Goal: Task Accomplishment & Management: Manage account settings

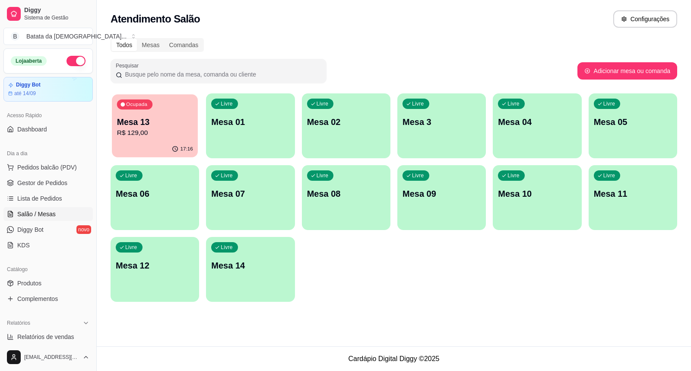
click at [144, 127] on div "Mesa 13 R$ 129,00" at bounding box center [155, 127] width 76 height 22
click at [632, 130] on div "Livre Mesa 05" at bounding box center [633, 120] width 89 height 54
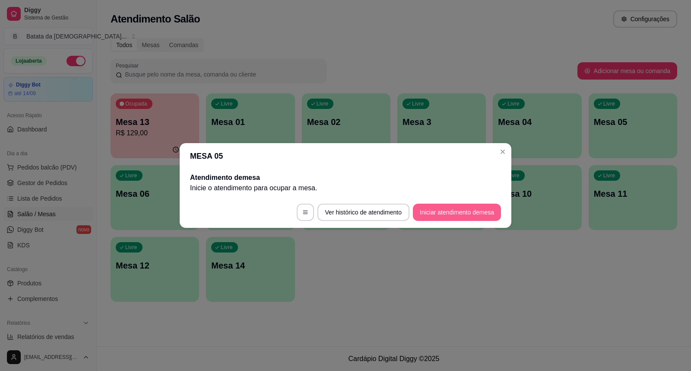
click at [481, 208] on button "Iniciar atendimento de mesa" at bounding box center [457, 212] width 88 height 17
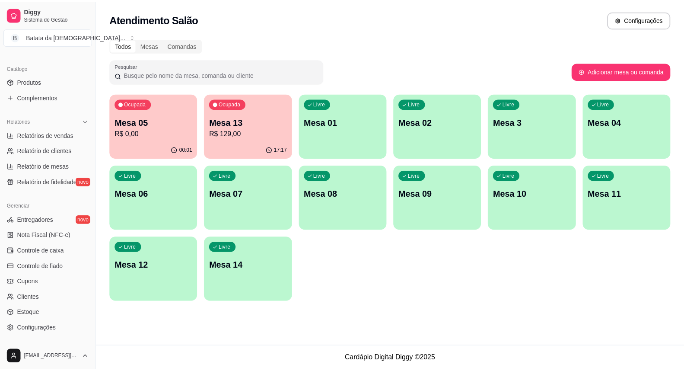
scroll to position [240, 0]
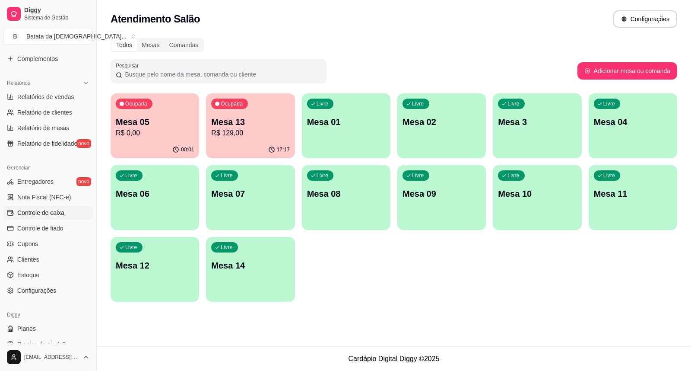
click at [61, 211] on span "Controle de caixa" at bounding box center [40, 212] width 47 height 9
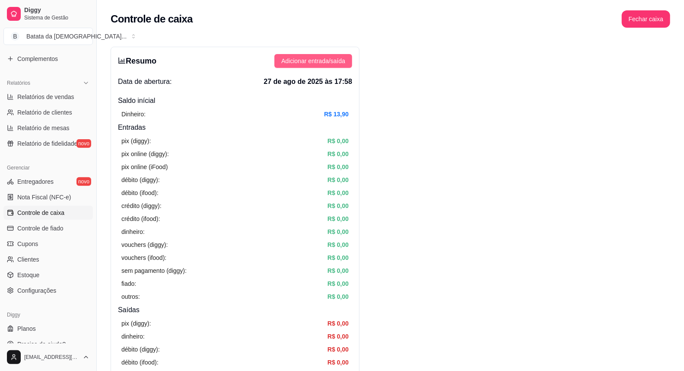
click at [325, 66] on button "Adicionar entrada/saída" at bounding box center [313, 61] width 78 height 14
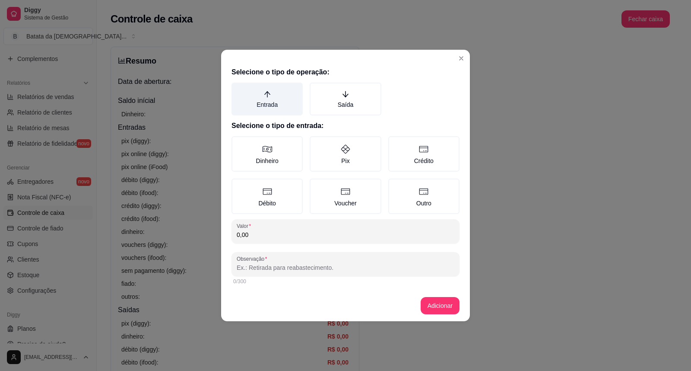
click at [244, 96] on label "Entrada" at bounding box center [267, 99] width 71 height 33
click at [238, 89] on button "Entrada" at bounding box center [234, 85] width 7 height 7
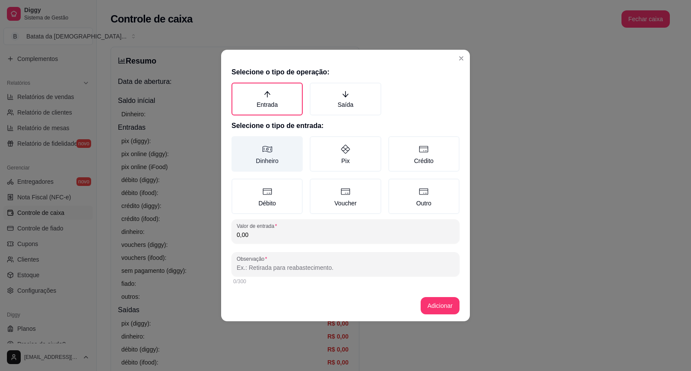
click at [260, 143] on label "Dinheiro" at bounding box center [267, 153] width 71 height 35
click at [238, 143] on button "Dinheiro" at bounding box center [234, 139] width 7 height 7
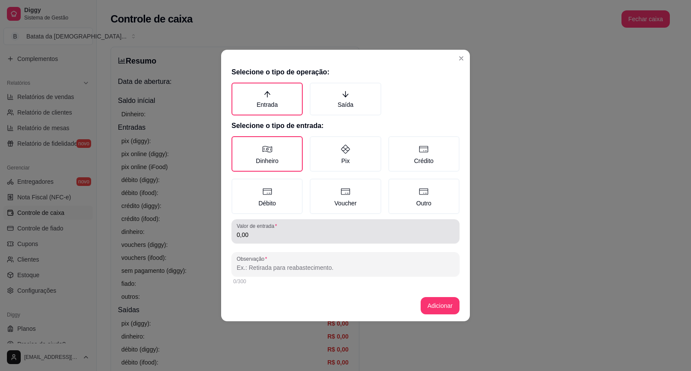
click at [277, 227] on label "Valor de entrada" at bounding box center [258, 225] width 43 height 7
click at [277, 230] on input "0,00" at bounding box center [346, 234] width 218 height 9
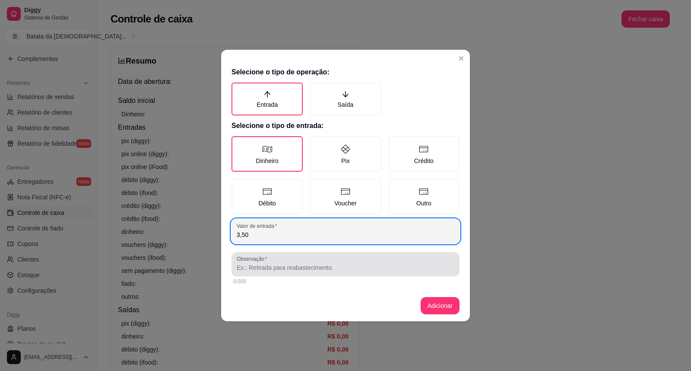
type input "3,50"
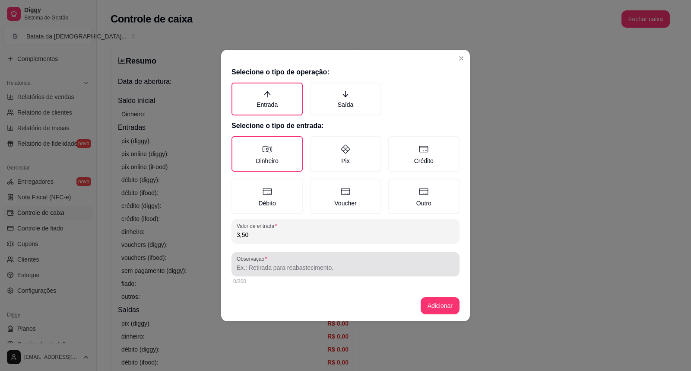
click at [336, 273] on div "Observação" at bounding box center [346, 264] width 228 height 24
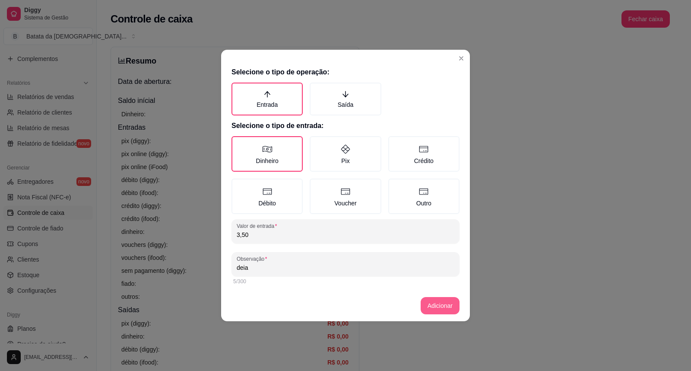
type input "deia"
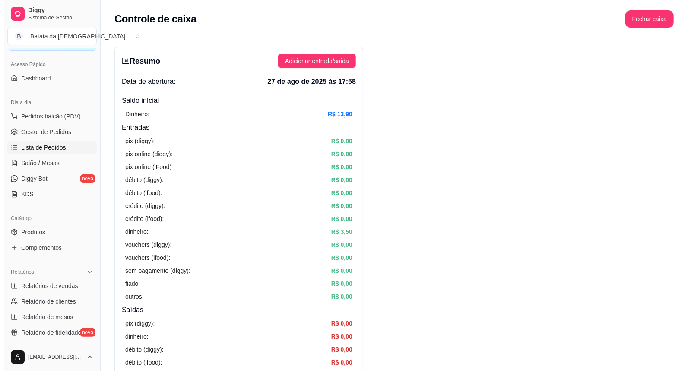
scroll to position [48, 0]
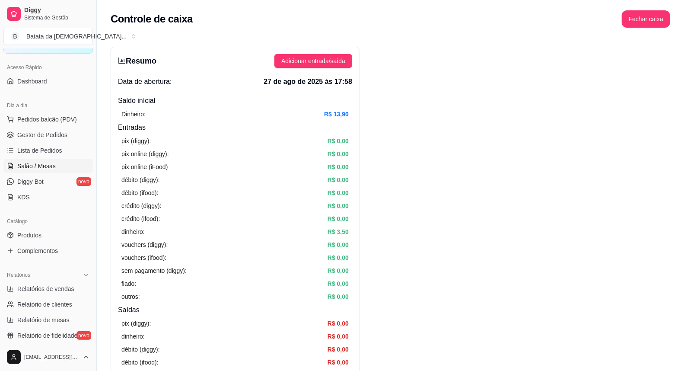
click at [57, 160] on link "Salão / Mesas" at bounding box center [47, 166] width 89 height 14
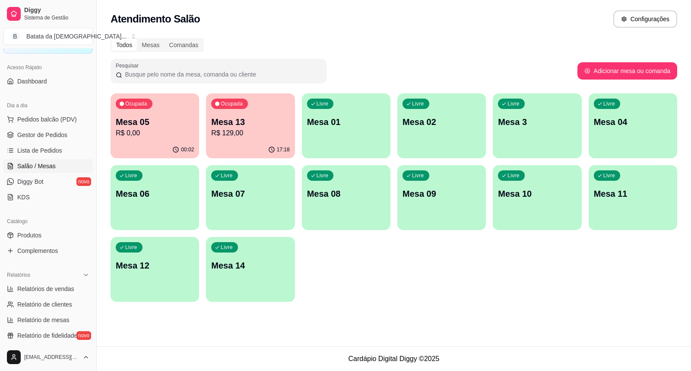
click at [165, 121] on p "Mesa 05" at bounding box center [155, 122] width 78 height 12
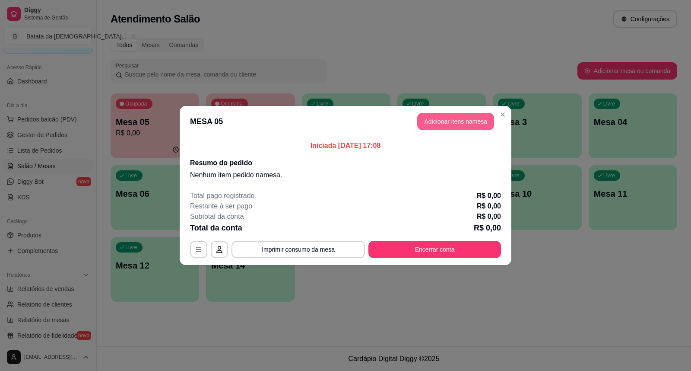
click at [478, 124] on button "Adicionar itens na mesa" at bounding box center [455, 121] width 77 height 17
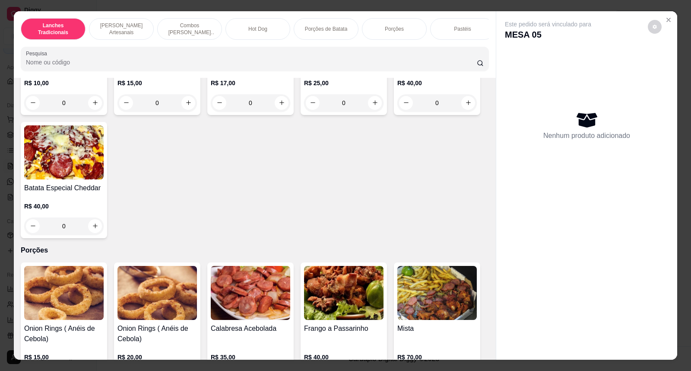
scroll to position [960, 0]
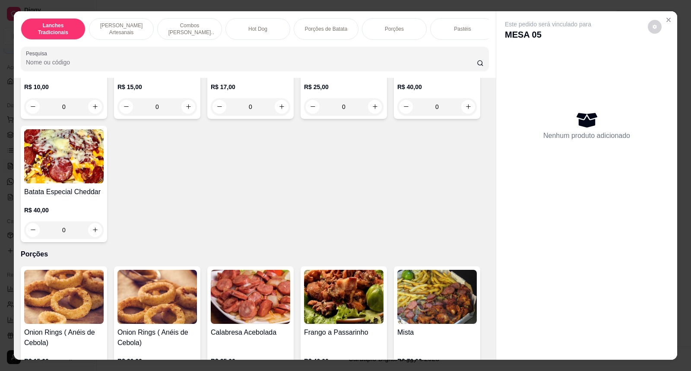
click at [64, 162] on img at bounding box center [64, 156] width 80 height 54
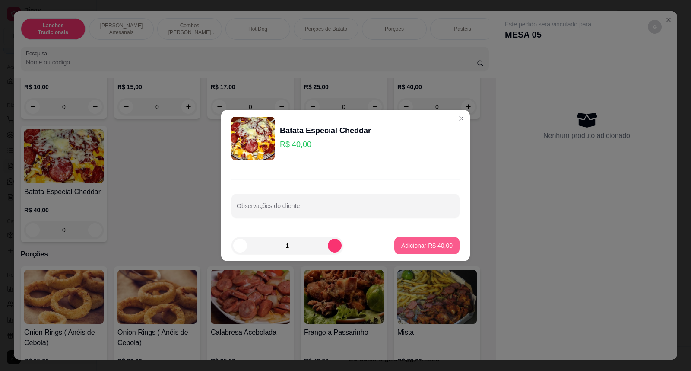
click at [431, 239] on button "Adicionar R$ 40,00" at bounding box center [426, 245] width 65 height 17
type input "1"
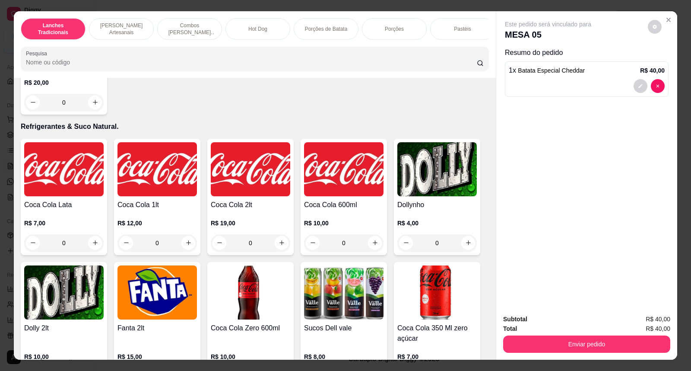
scroll to position [1872, 0]
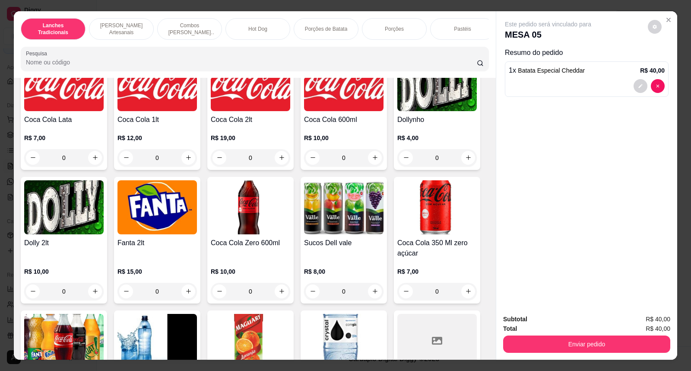
click at [91, 135] on div "R$ 7,00 0" at bounding box center [64, 145] width 80 height 41
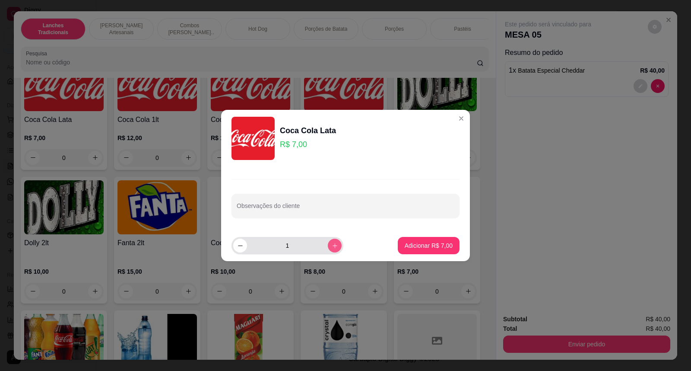
click at [328, 241] on button "increase-product-quantity" at bounding box center [335, 246] width 14 height 14
type input "2"
click at [406, 237] on button "Adicionar R$ 14,00" at bounding box center [427, 245] width 64 height 17
type input "2"
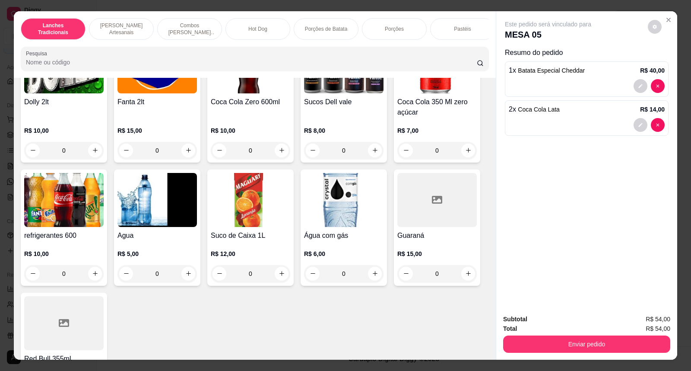
scroll to position [2065, 0]
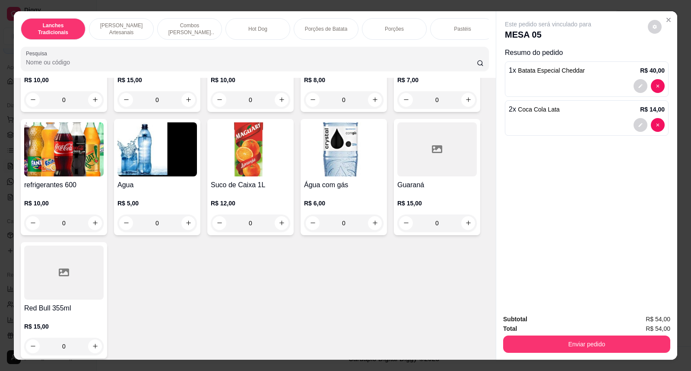
click at [142, 174] on img at bounding box center [158, 149] width 80 height 54
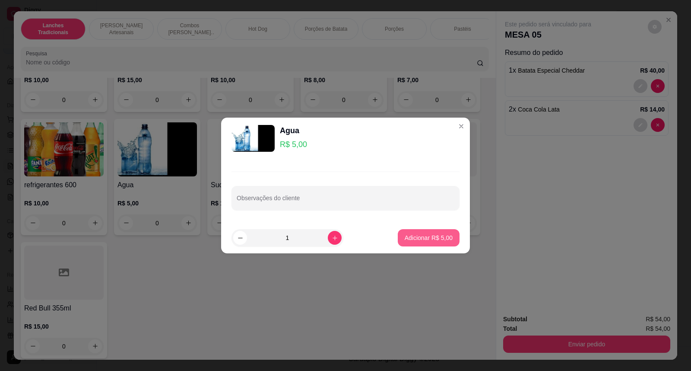
click at [405, 232] on button "Adicionar R$ 5,00" at bounding box center [429, 237] width 62 height 17
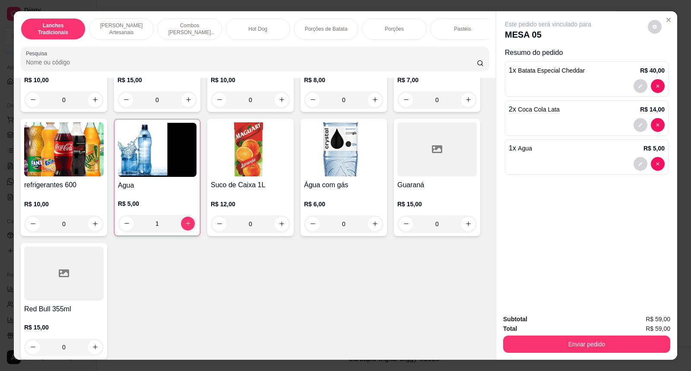
type input "1"
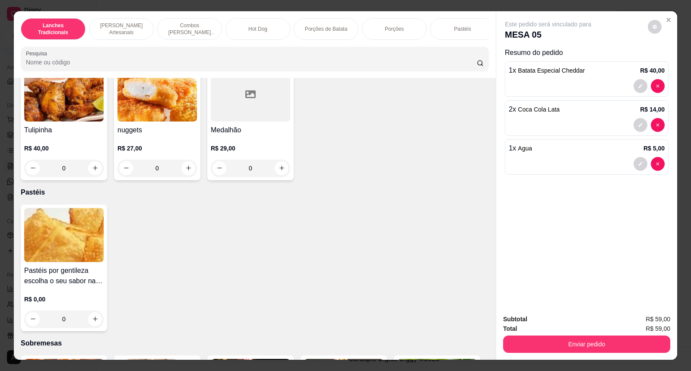
scroll to position [1249, 0]
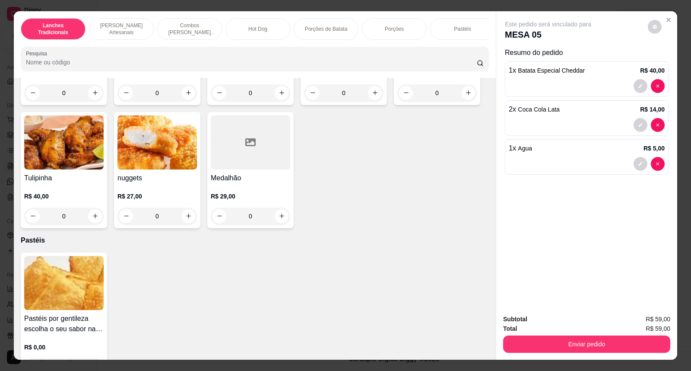
click at [135, 169] on img at bounding box center [158, 142] width 80 height 54
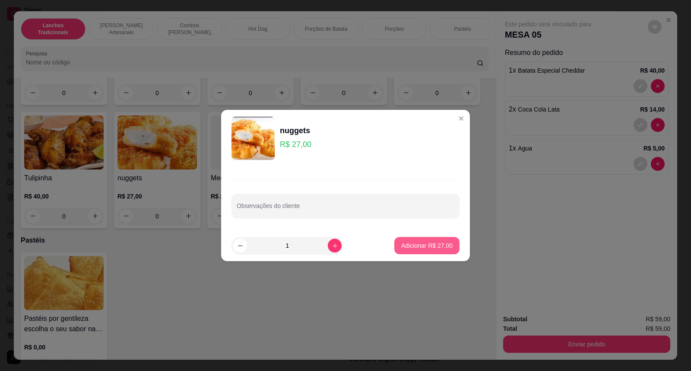
click at [411, 248] on p "Adicionar R$ 27,00" at bounding box center [426, 245] width 51 height 9
type input "1"
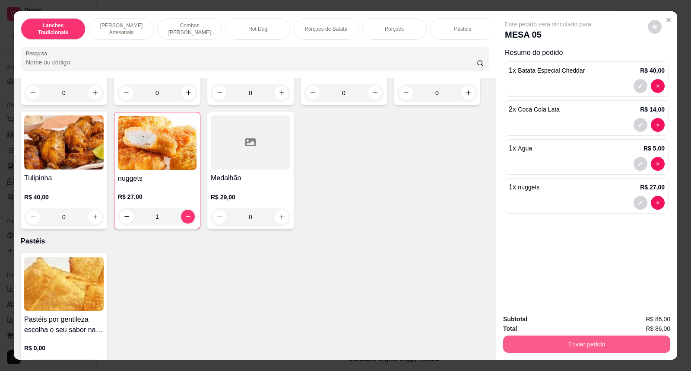
click at [593, 347] on button "Enviar pedido" at bounding box center [586, 343] width 167 height 17
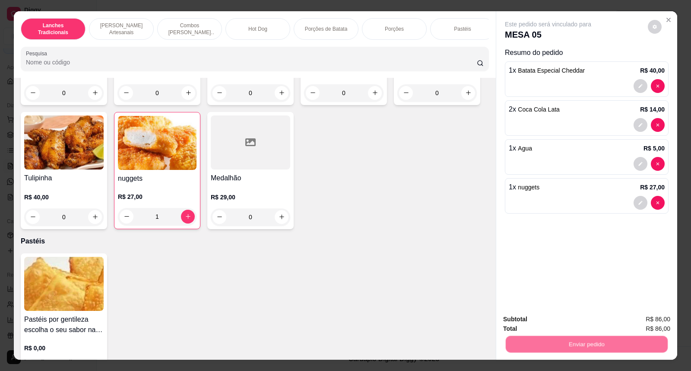
click at [571, 322] on button "Não registrar e enviar pedido" at bounding box center [558, 323] width 90 height 16
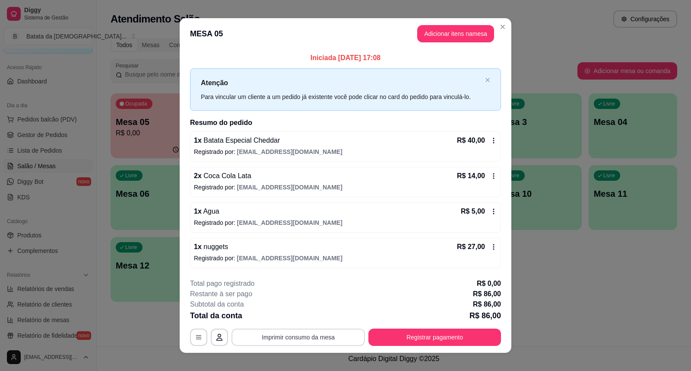
click at [291, 337] on button "Imprimir consumo da mesa" at bounding box center [299, 336] width 134 height 17
click at [444, 334] on button "Registrar pagamento" at bounding box center [435, 336] width 133 height 17
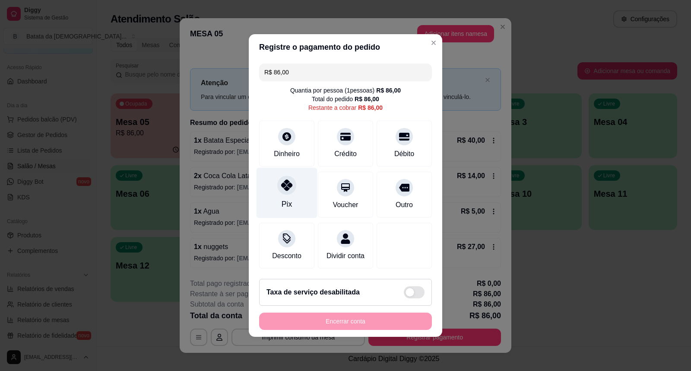
click at [291, 193] on div "Pix" at bounding box center [287, 193] width 61 height 51
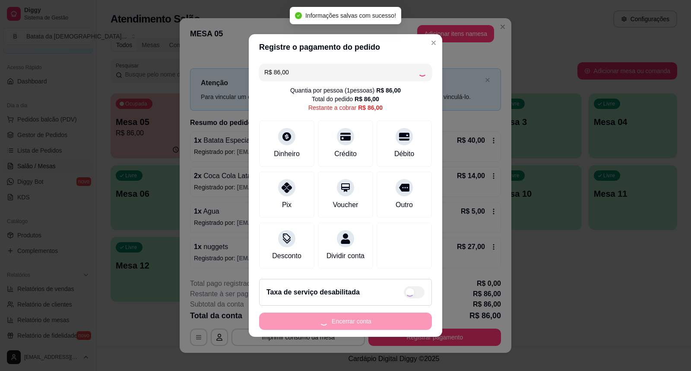
type input "R$ 0,00"
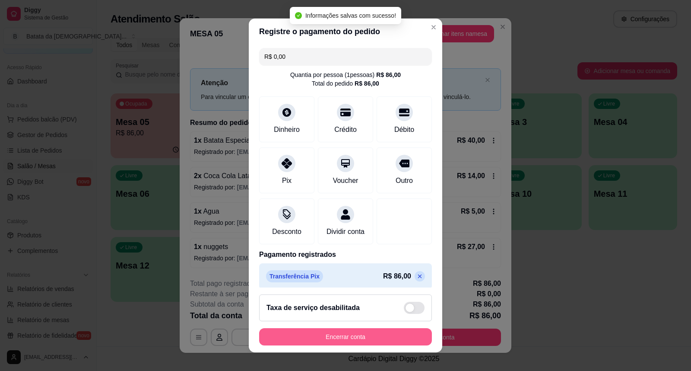
click at [366, 335] on button "Encerrar conta" at bounding box center [345, 336] width 173 height 17
